Goal: Use online tool/utility: Utilize a website feature to perform a specific function

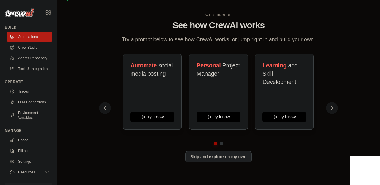
scroll to position [58, 0]
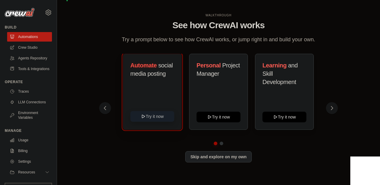
click at [174, 111] on button "Try it now" at bounding box center [152, 116] width 44 height 11
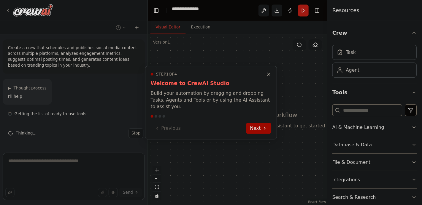
scroll to position [59, 0]
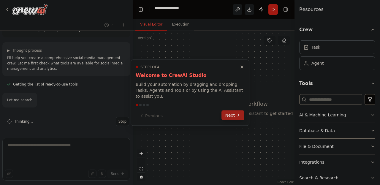
click at [228, 120] on button "Next" at bounding box center [232, 115] width 23 height 10
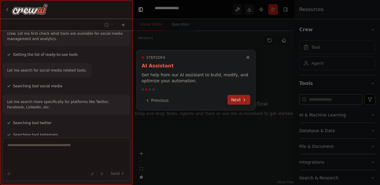
click at [234, 105] on button "Next" at bounding box center [238, 100] width 23 height 10
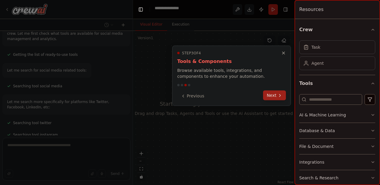
click at [269, 100] on button "Next" at bounding box center [274, 95] width 23 height 10
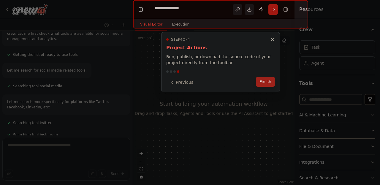
click at [265, 87] on button "Finish" at bounding box center [265, 82] width 19 height 10
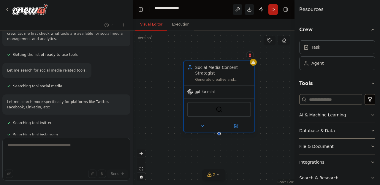
drag, startPoint x: 275, startPoint y: 103, endPoint x: 207, endPoint y: 102, distance: 67.7
click at [207, 82] on div "Generate creative and engaging content ideas for {industry} based on trending t…" at bounding box center [223, 79] width 56 height 4
